Goal: Navigation & Orientation: Find specific page/section

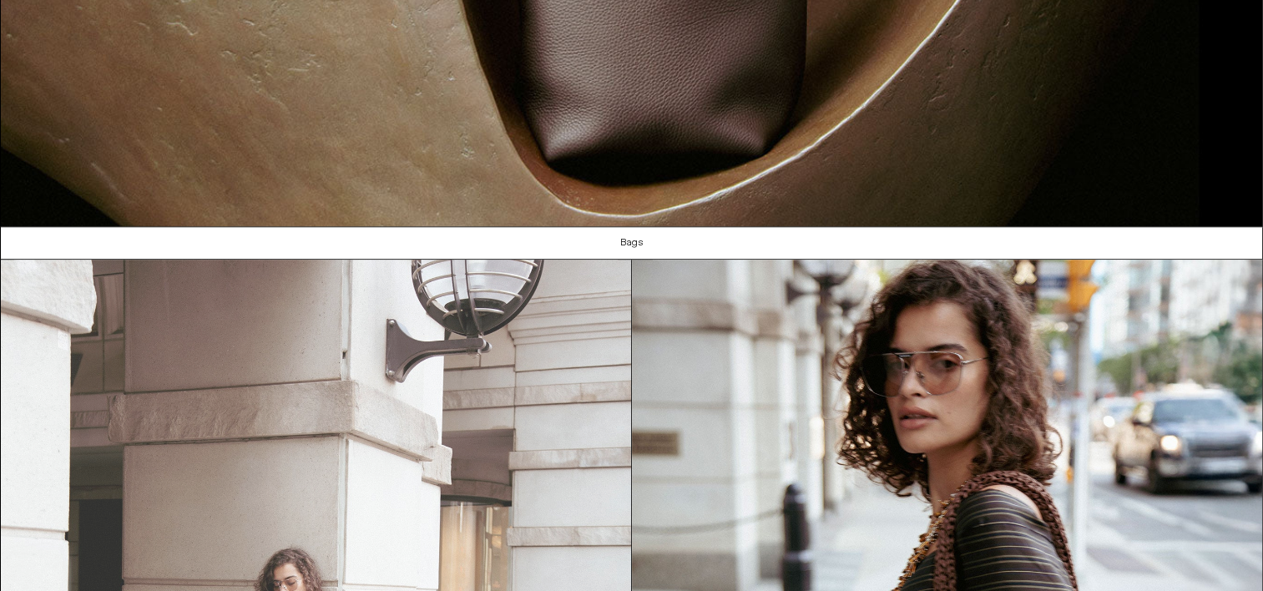
scroll to position [856, 0]
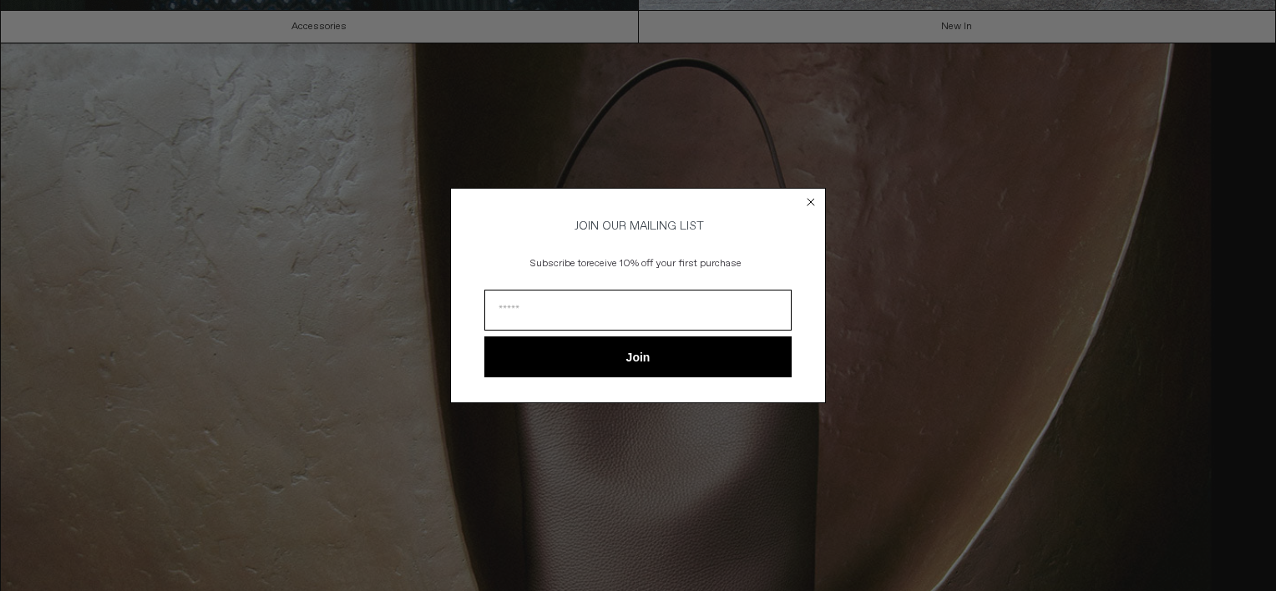
click at [815, 200] on circle "Close dialog" at bounding box center [811, 202] width 16 height 16
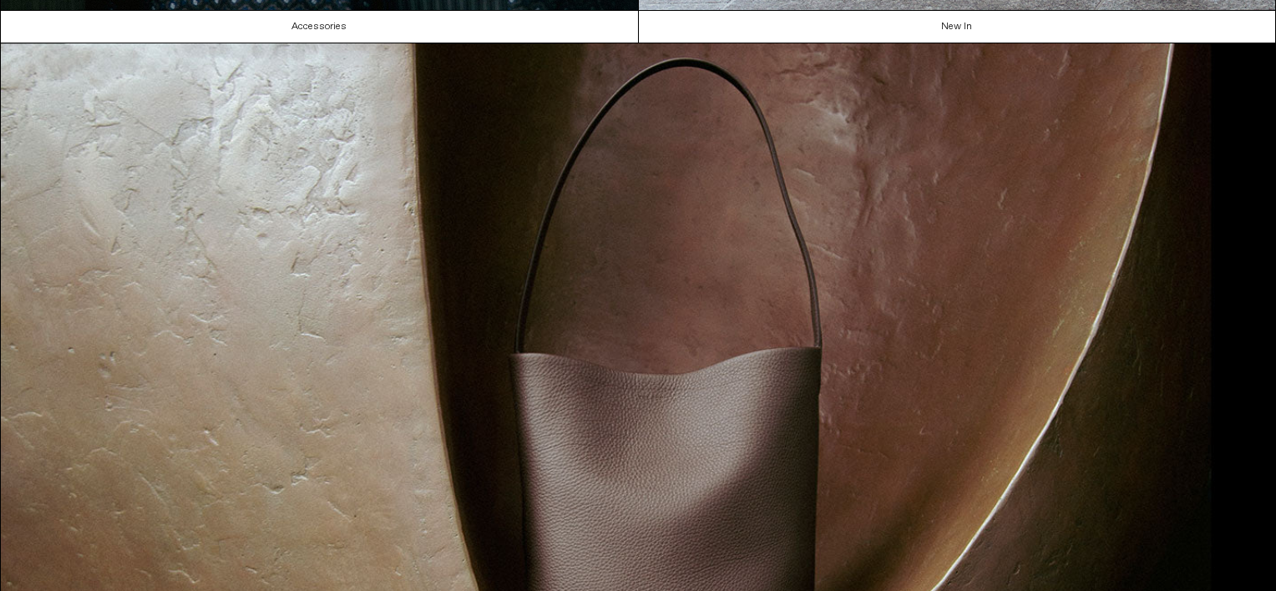
click at [812, 202] on div "Close dialog JOIN OUR MAILING LIST Subscribe to receive 10% off your first purc…" at bounding box center [638, 320] width 376 height 249
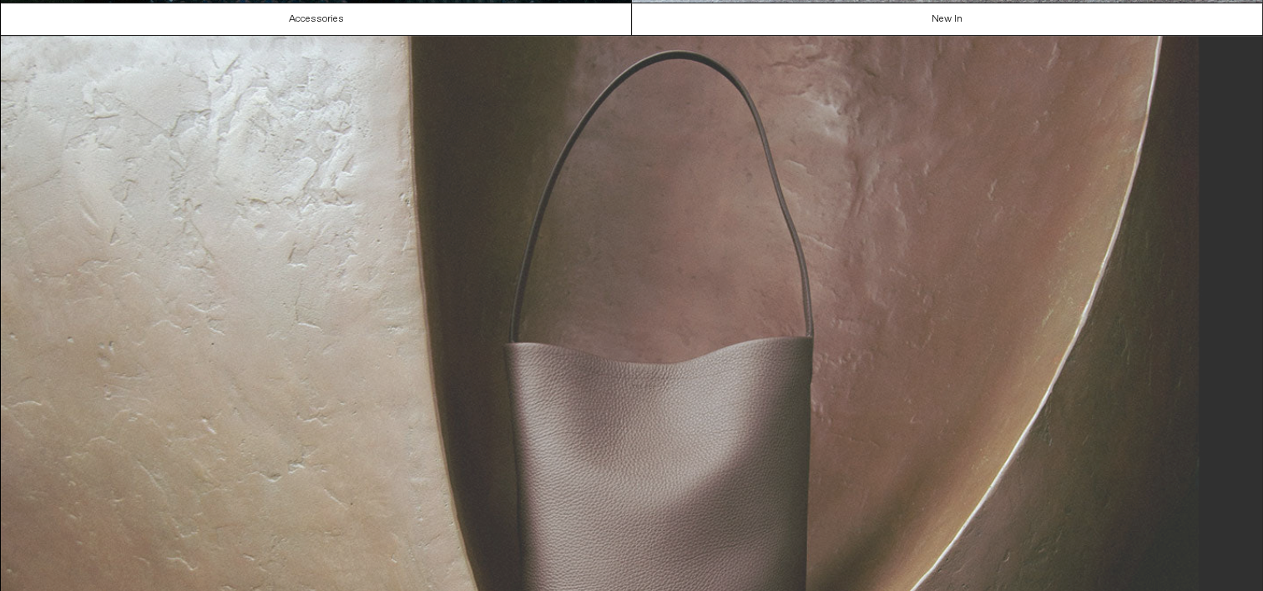
scroll to position [0, 0]
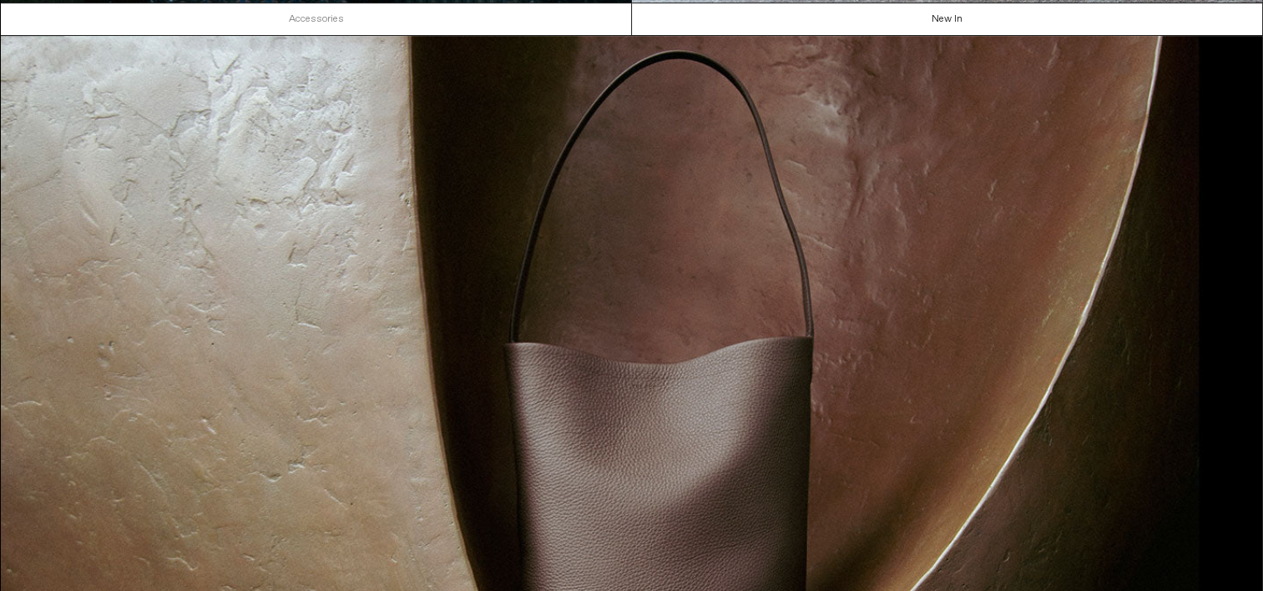
click at [467, 13] on link "Accessories" at bounding box center [316, 19] width 631 height 32
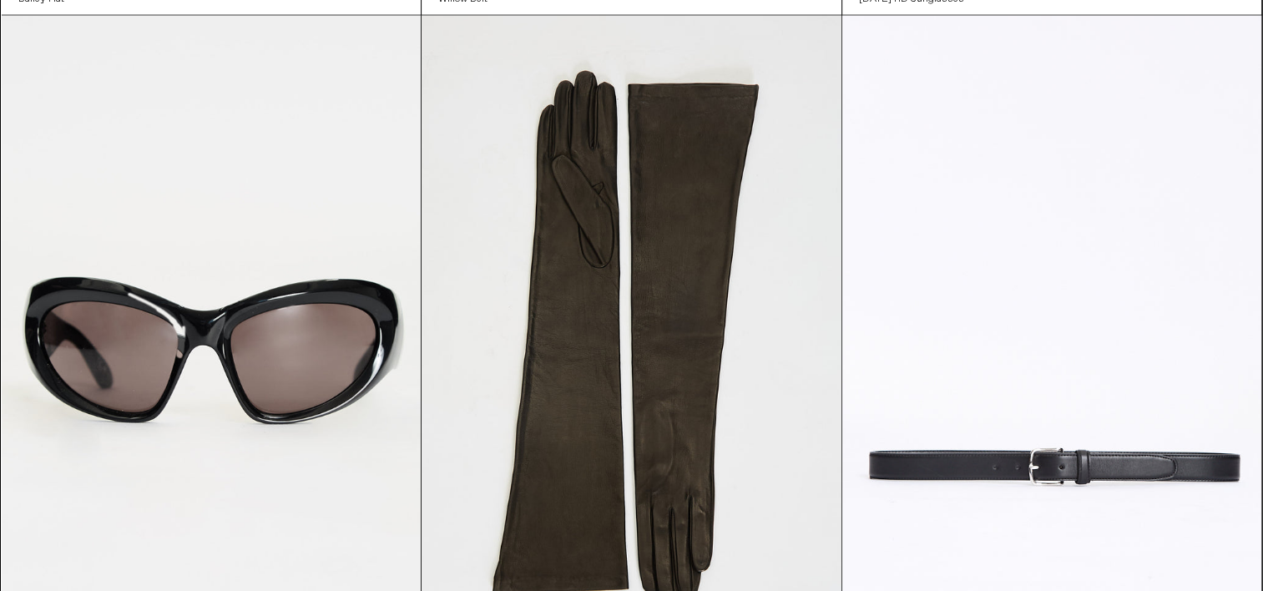
scroll to position [10468, 0]
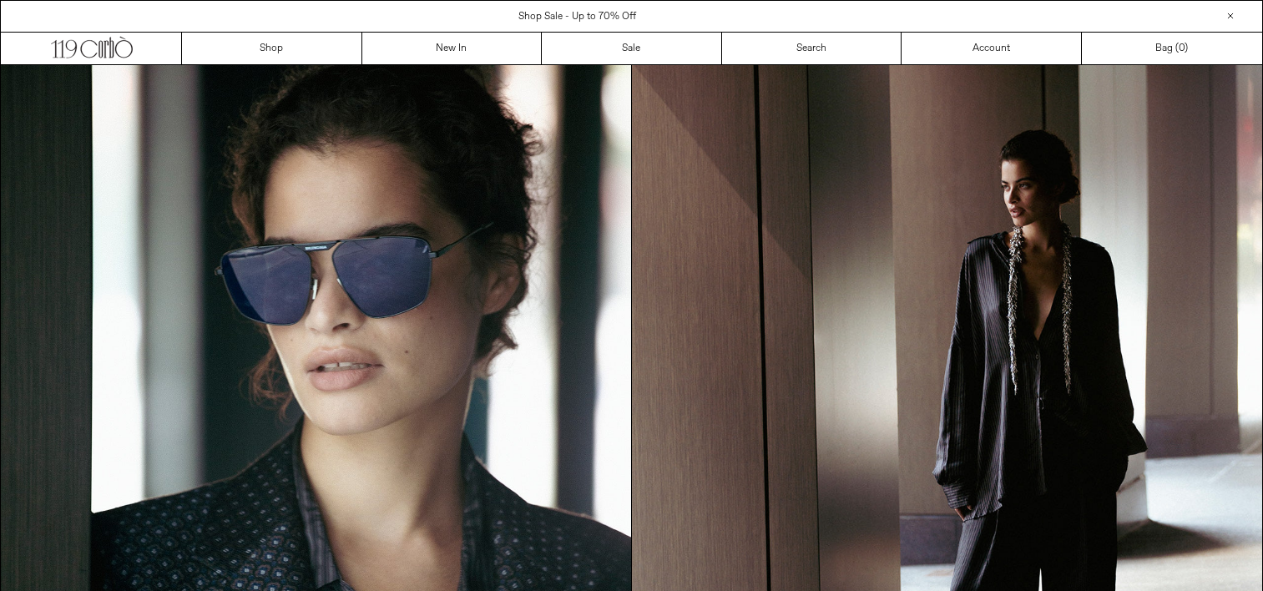
scroll to position [856, 0]
